Goal: Information Seeking & Learning: Ask a question

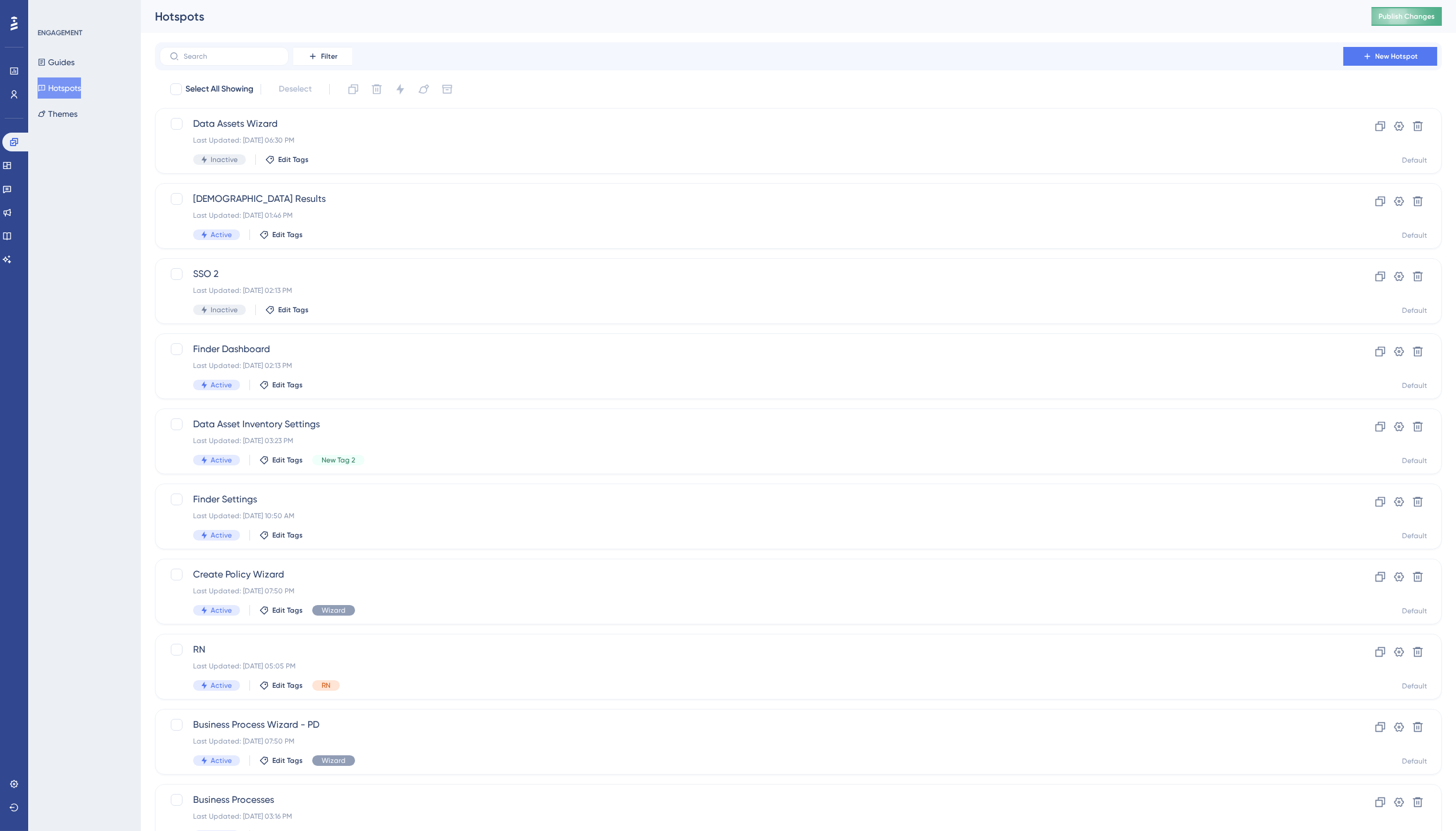
click at [1410, 13] on span "Publish Changes" at bounding box center [1406, 16] width 56 height 9
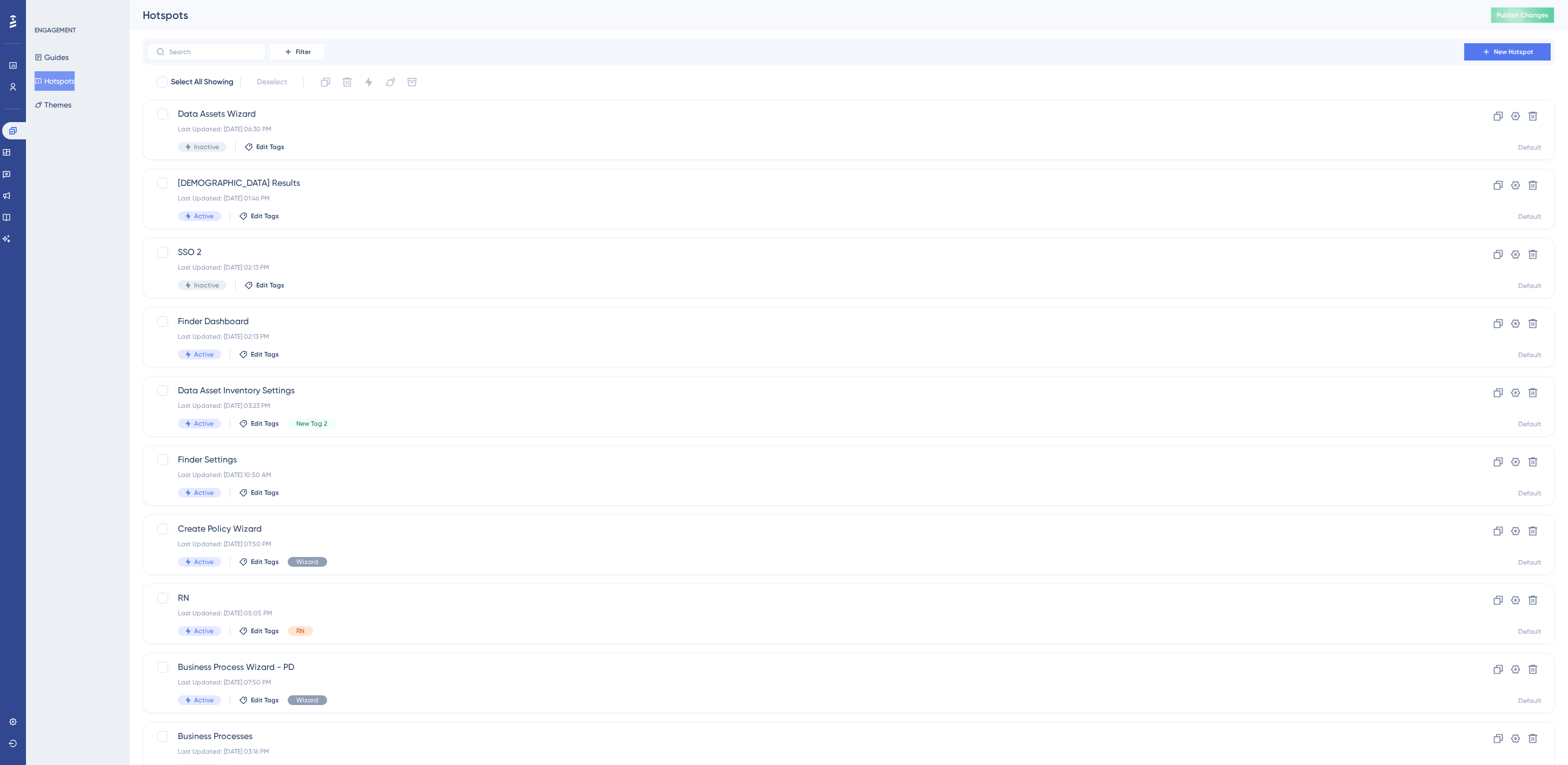
click at [1349, 16] on span "Publish Changes" at bounding box center [1522, 15] width 52 height 9
click at [11, 240] on icon at bounding box center [6, 239] width 9 height 9
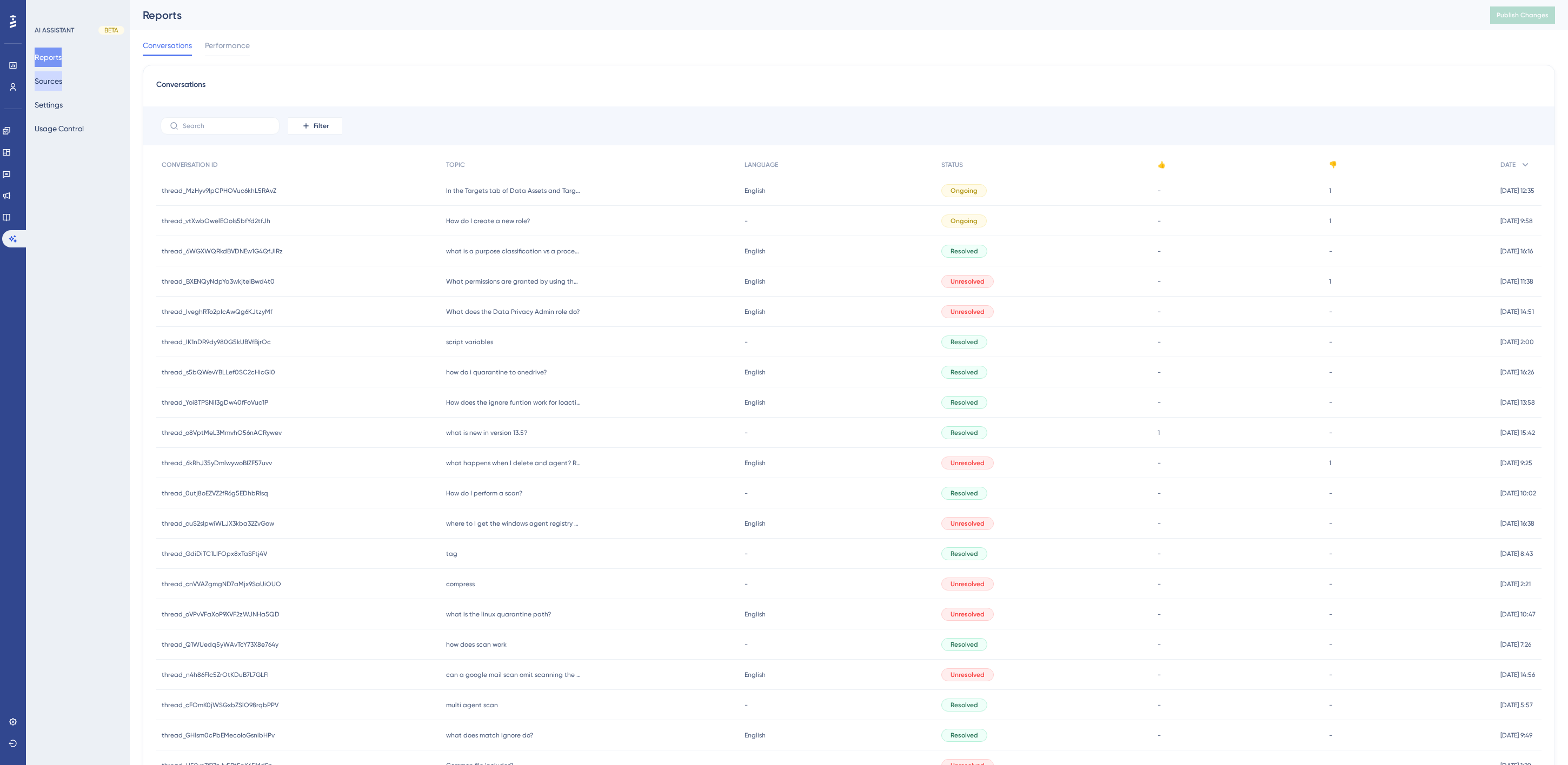
click at [49, 84] on button "Sources" at bounding box center [49, 81] width 28 height 19
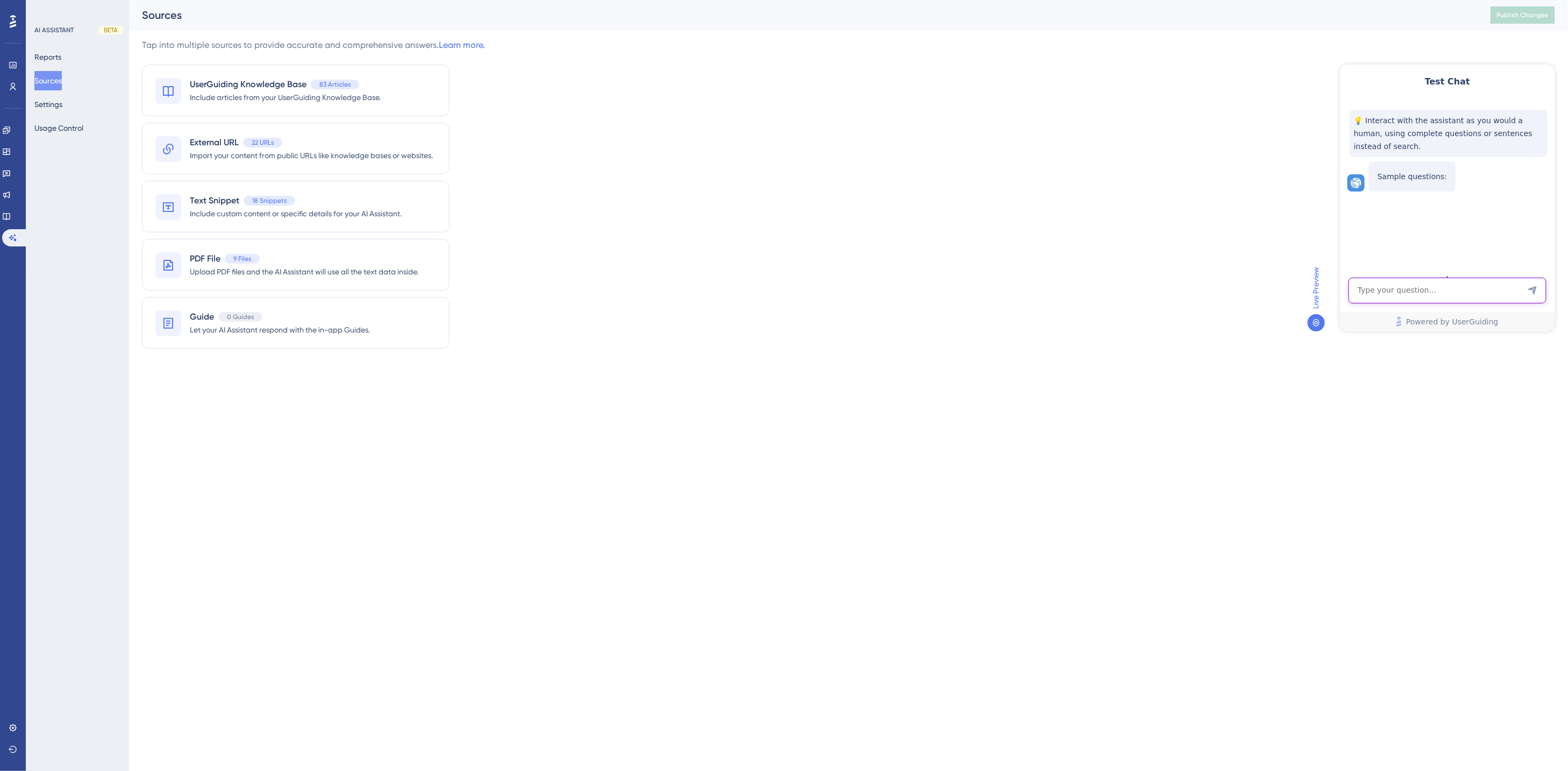
click at [1342, 293] on textarea "AI Assistant Text Input" at bounding box center [1447, 289] width 198 height 25
type textarea "what is a legacy agent?"
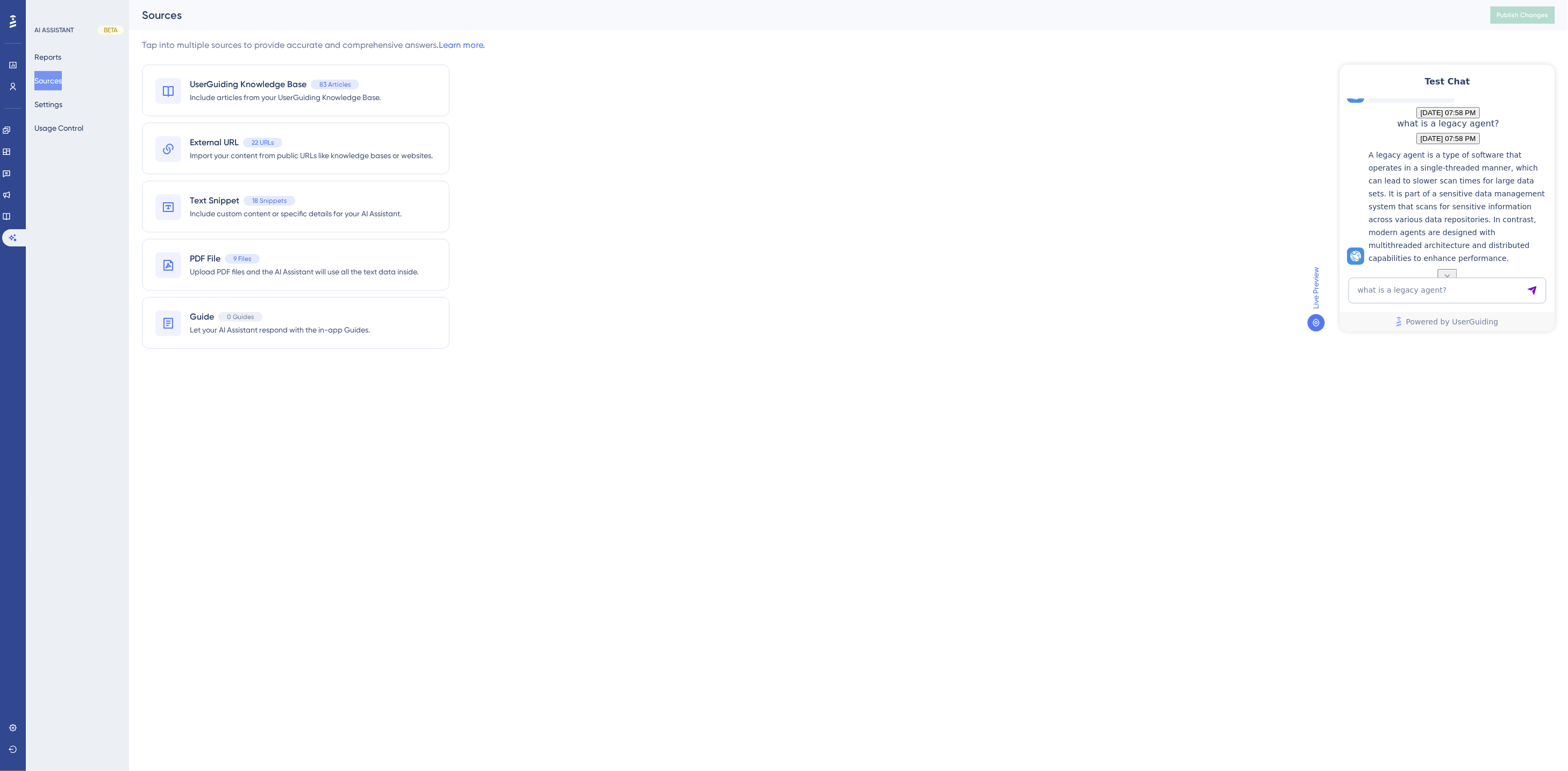
scroll to position [137, 0]
click at [1342, 270] on icon at bounding box center [1447, 276] width 11 height 11
click at [1342, 293] on textarea "what is a legacy agent?" at bounding box center [1447, 289] width 198 height 25
type textarea "what version are greyhound agents?"
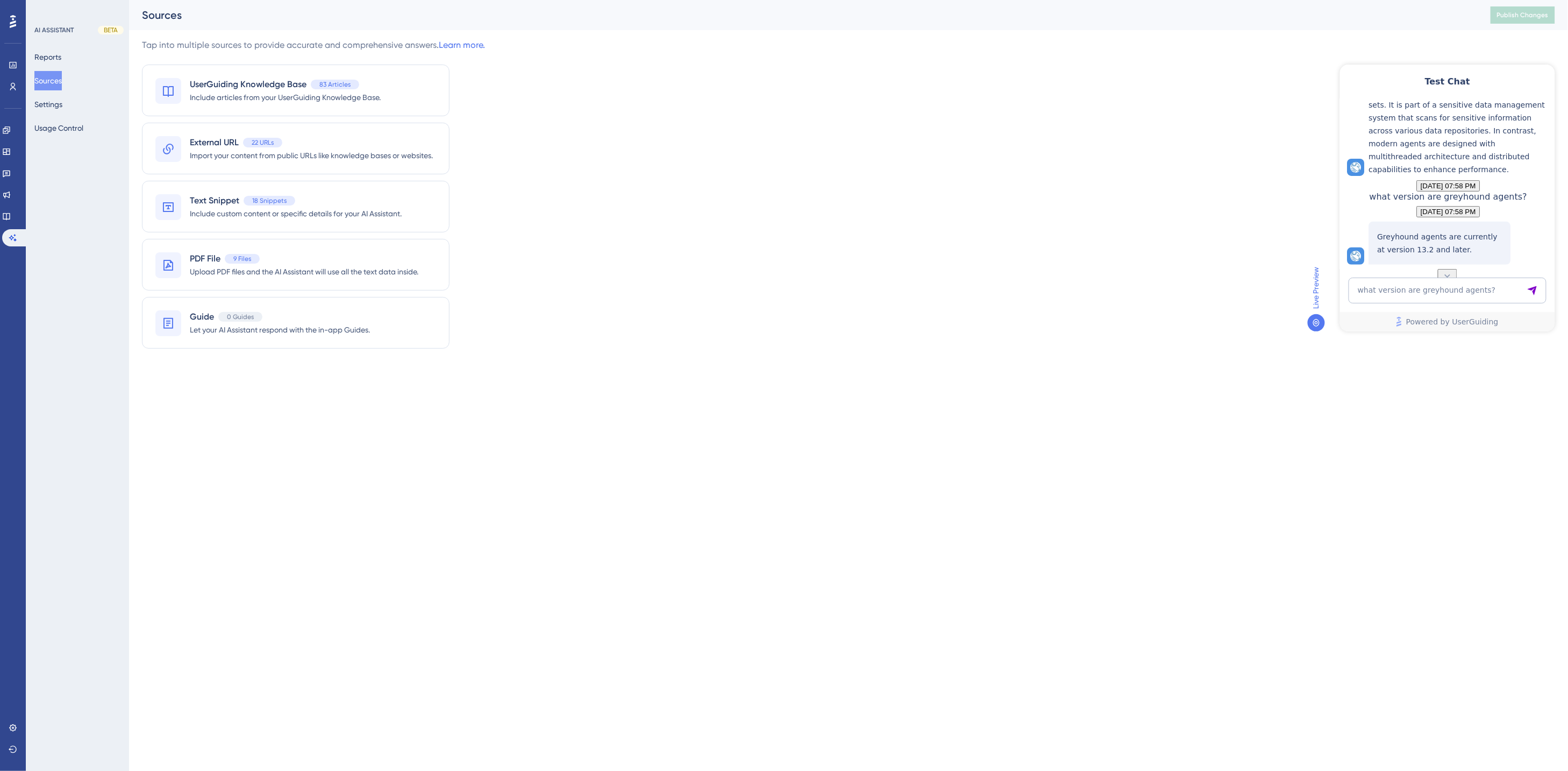
scroll to position [271, 0]
click at [1342, 290] on textarea "what version are greyhound agents?" at bounding box center [1447, 289] width 198 height 25
type textarea "what version are non-legacy agents?"
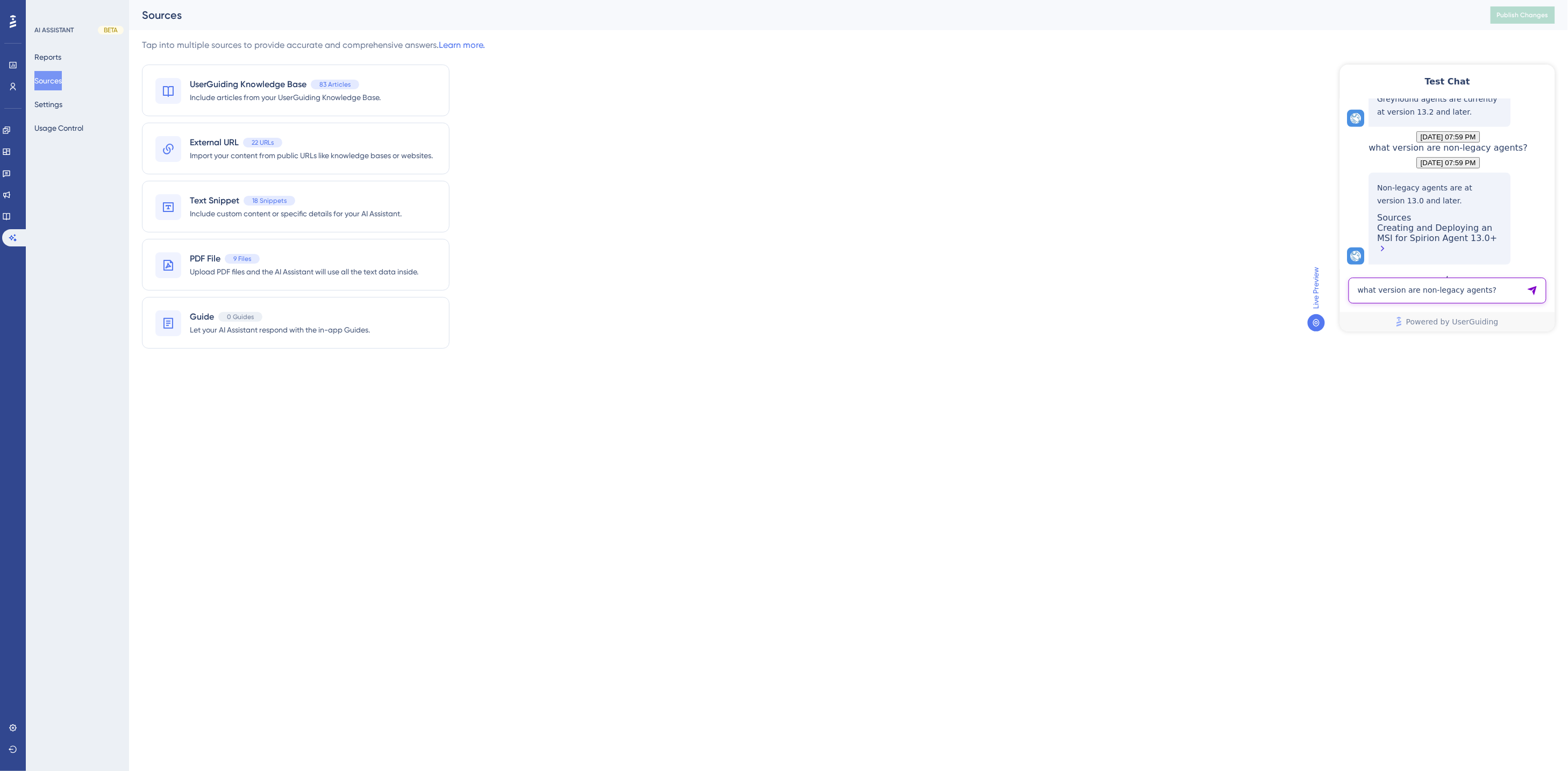
click at [1342, 293] on textarea "what version are non-legacy agents?" at bounding box center [1447, 289] width 198 height 25
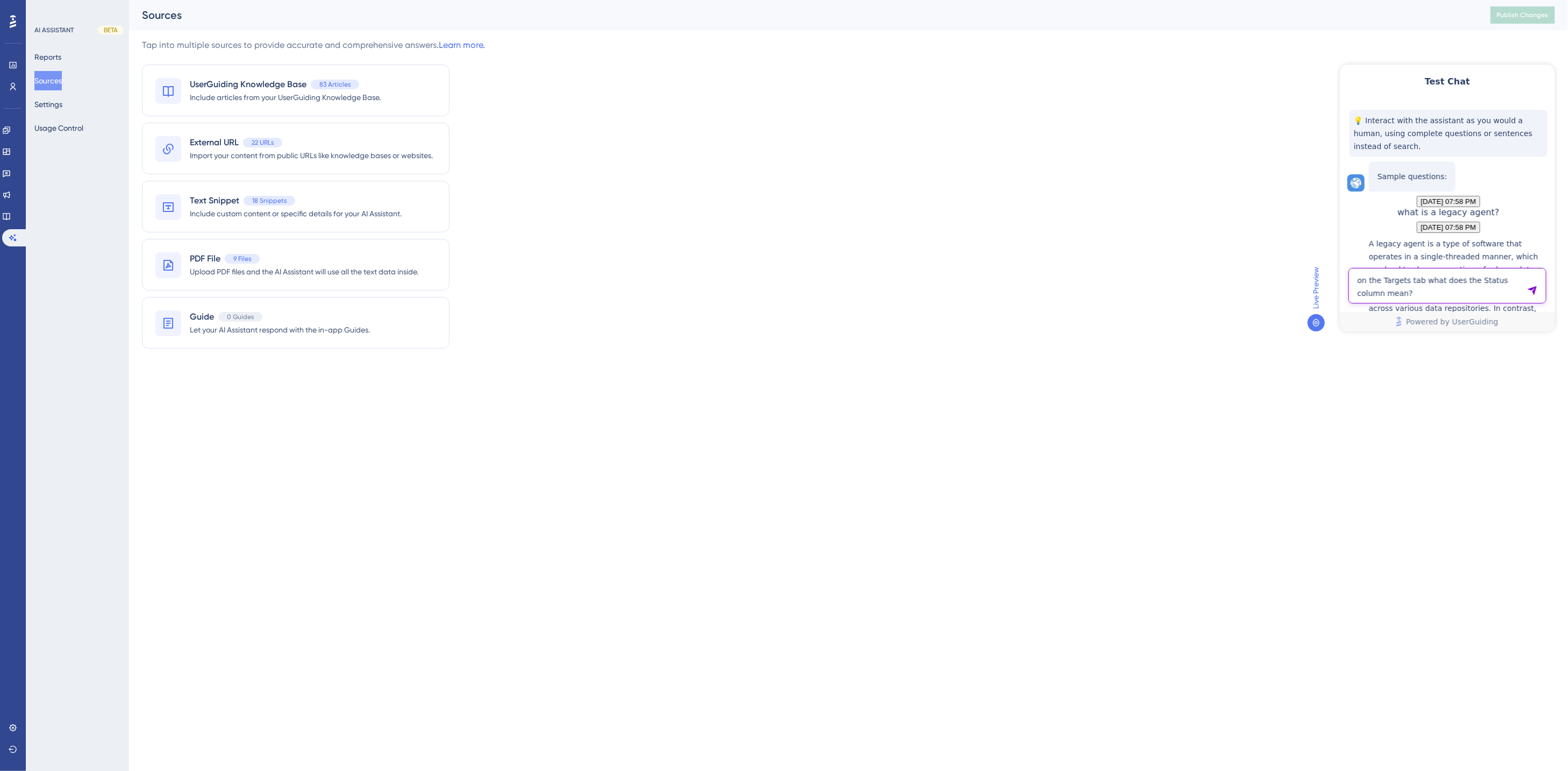
type textarea "on the Targets tab what does the Status column mean?"
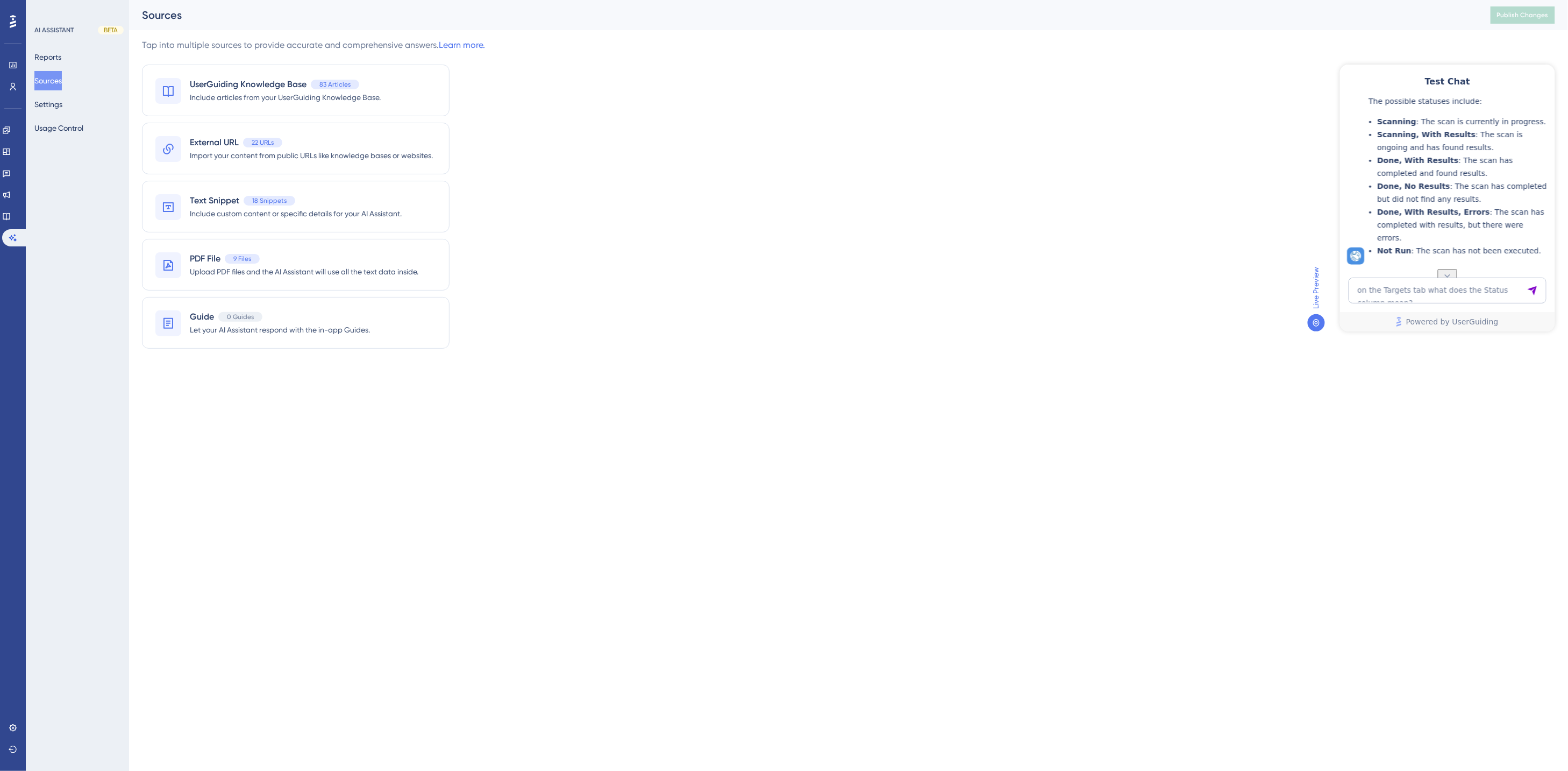
scroll to position [769, 0]
